Goal: Transaction & Acquisition: Obtain resource

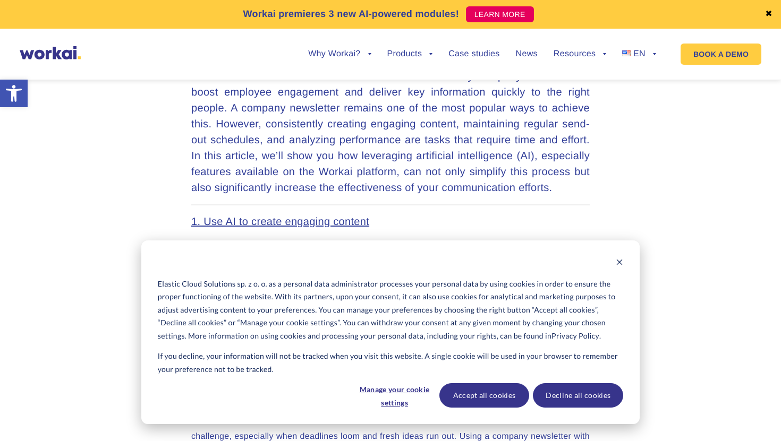
scroll to position [535, 0]
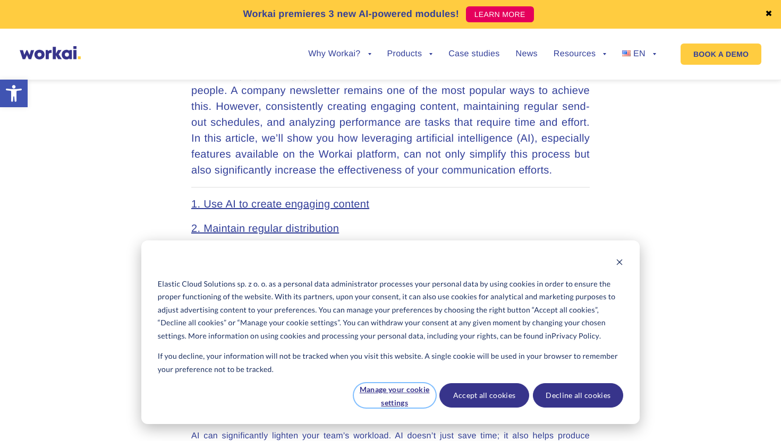
click at [407, 391] on button "Manage your cookie settings" at bounding box center [395, 395] width 82 height 24
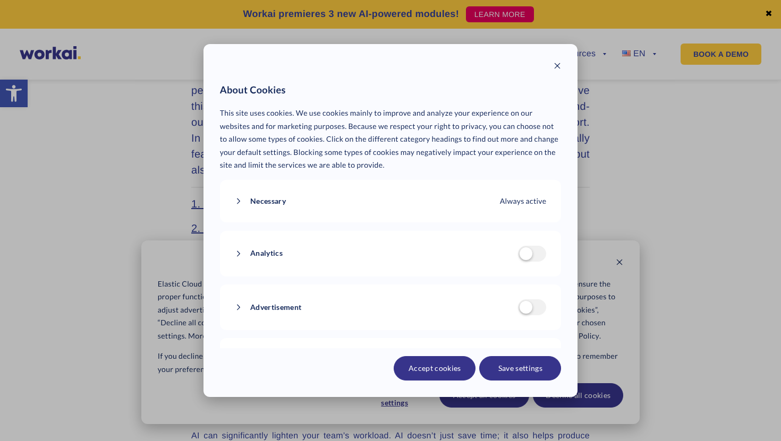
click at [492, 366] on button "Save settings" at bounding box center [520, 368] width 82 height 24
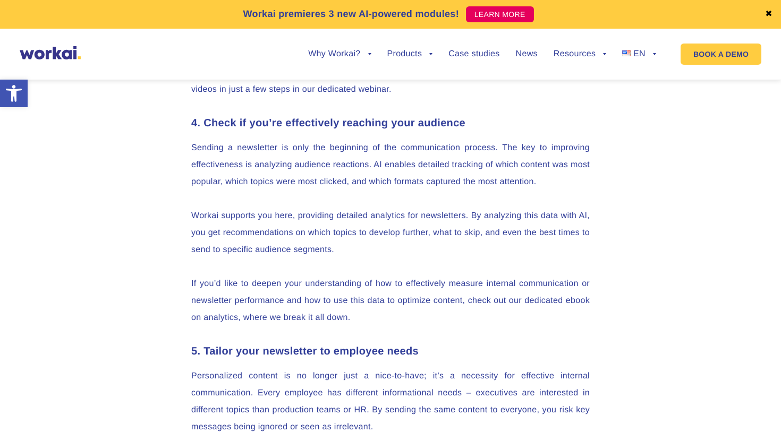
scroll to position [1832, 0]
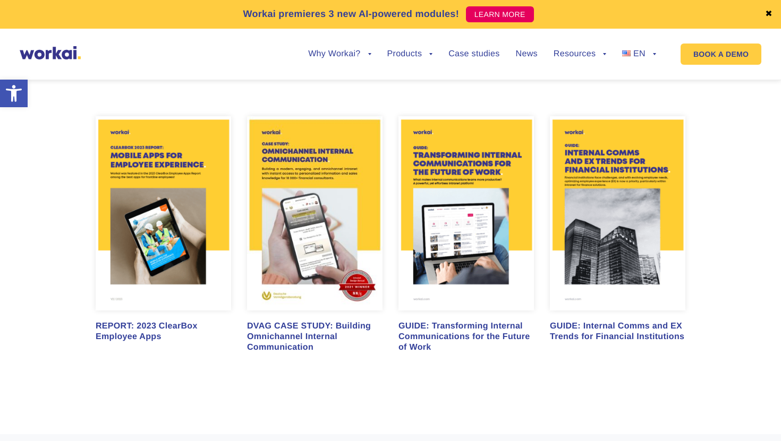
scroll to position [1294, 0]
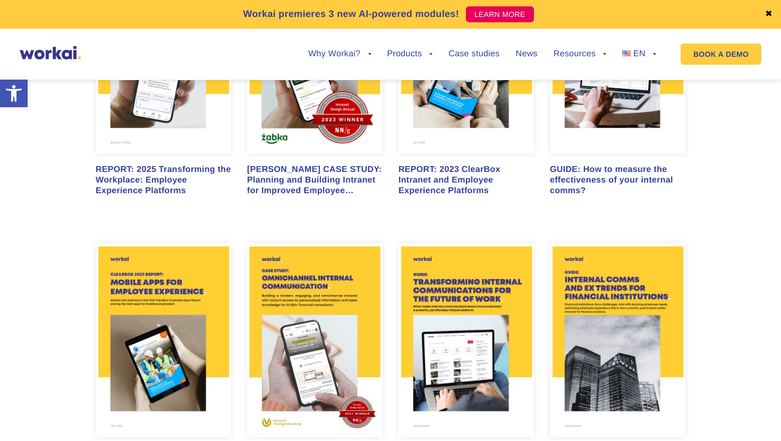
click at [594, 180] on div "GUIDE: How to measure the effectiveness of your internal comms?" at bounding box center [617, 181] width 135 height 32
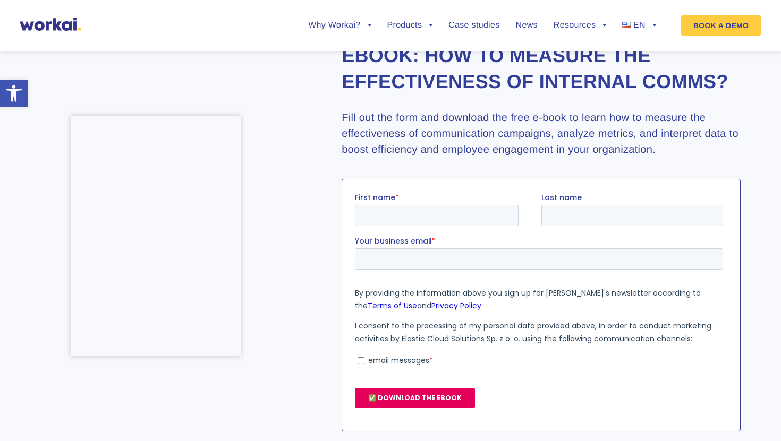
scroll to position [48, 0]
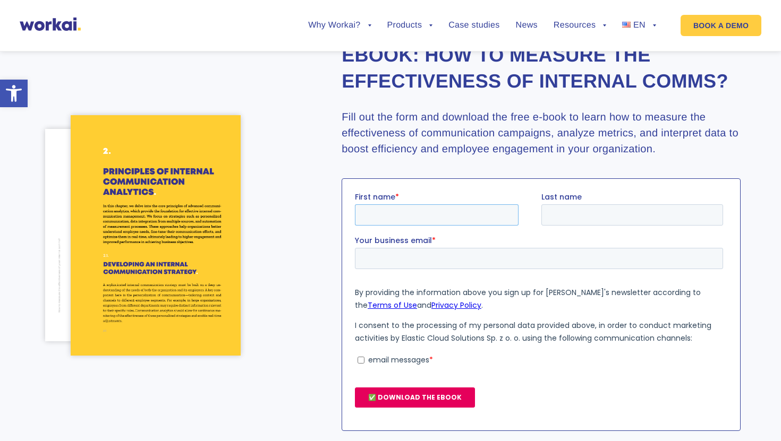
click at [462, 215] on input "First name *" at bounding box center [437, 214] width 164 height 21
type input "Linh"
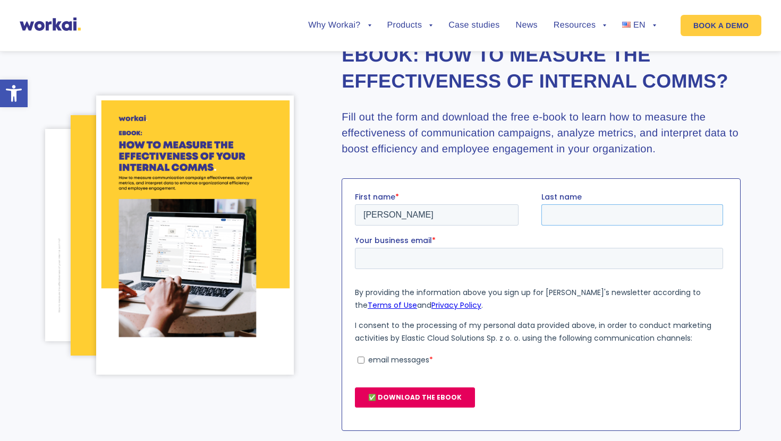
click at [561, 218] on input "Last name" at bounding box center [632, 214] width 182 height 21
type input "Dinh"
click at [421, 252] on input "Your business email *" at bounding box center [539, 257] width 368 height 21
type input "linhdhd@hpt.vn"
click at [391, 357] on p "email messages" at bounding box center [398, 359] width 61 height 11
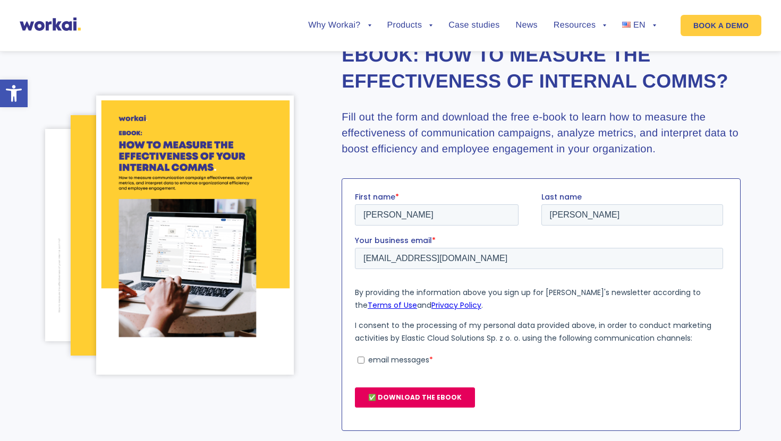
click at [364, 357] on input "email messages *" at bounding box center [360, 359] width 7 height 7
checkbox input "true"
click at [417, 397] on input "✅ DOWNLOAD THE EBOOK" at bounding box center [415, 397] width 120 height 20
